Goal: Find specific page/section: Find specific page/section

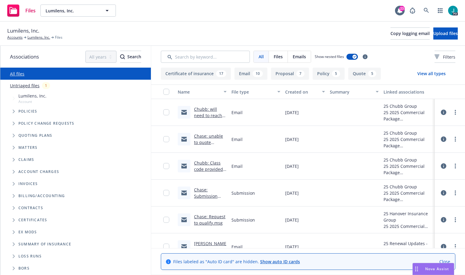
click at [201, 70] on button "Certificate of insurance 17" at bounding box center [196, 74] width 70 height 12
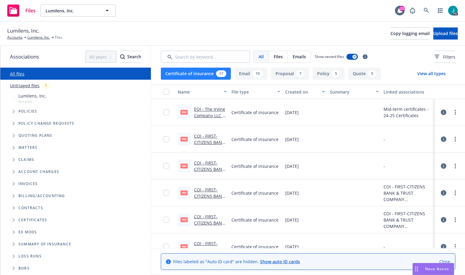
click at [206, 110] on link "EOI - The Irvine Company LLC – Office Properties - Lumilens, Inc.pdf" at bounding box center [209, 124] width 31 height 37
click at [205, 164] on link "COI - FIRST-CITIZENS BANK & TRUST COMPANY - Lumilens - fillable.pdf" at bounding box center [209, 178] width 31 height 37
click at [13, 244] on icon "Folder Tree Example" at bounding box center [14, 244] width 2 height 4
click at [321, 75] on button "Policy 5" at bounding box center [329, 74] width 32 height 12
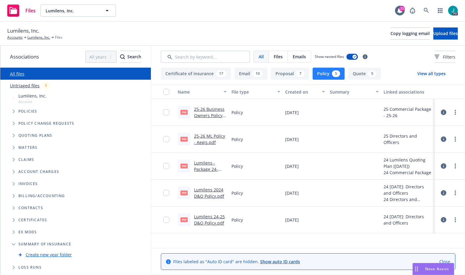
click at [202, 107] on link "25-26 Business Owners Policy - [GEOGRAPHIC_DATA]pdf" at bounding box center [209, 118] width 31 height 25
click at [425, 8] on icon at bounding box center [426, 10] width 5 height 5
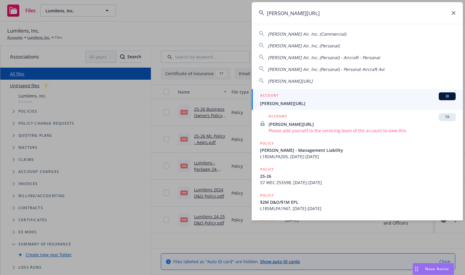
type input "[PERSON_NAME][URL]"
click at [280, 102] on span "[PERSON_NAME][URL]" at bounding box center [358, 103] width 196 height 6
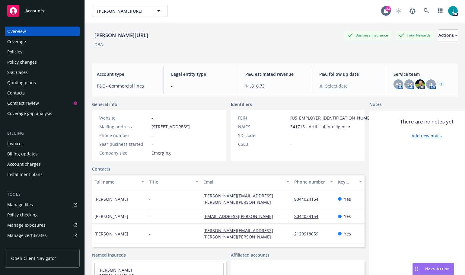
click at [438, 84] on link "+ 3" at bounding box center [440, 84] width 4 height 4
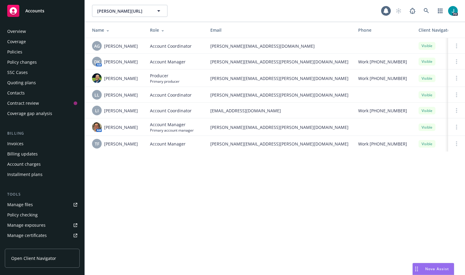
scroll to position [118, 0]
